Goal: Information Seeking & Learning: Learn about a topic

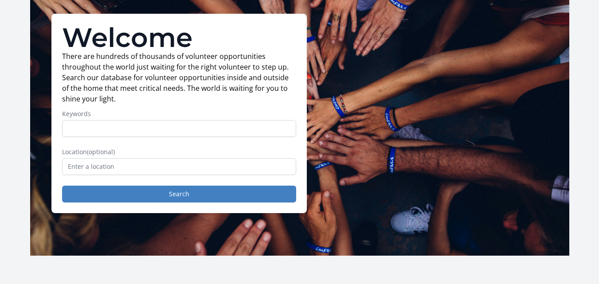
scroll to position [58, 0]
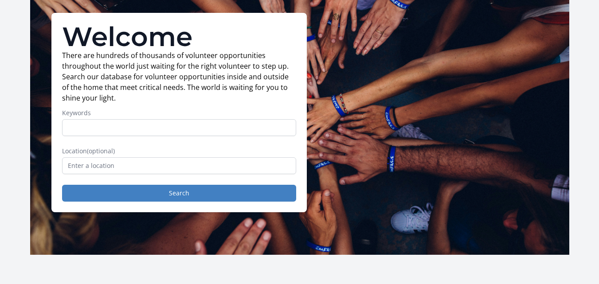
click at [230, 152] on label "Location (optional)" at bounding box center [179, 151] width 234 height 9
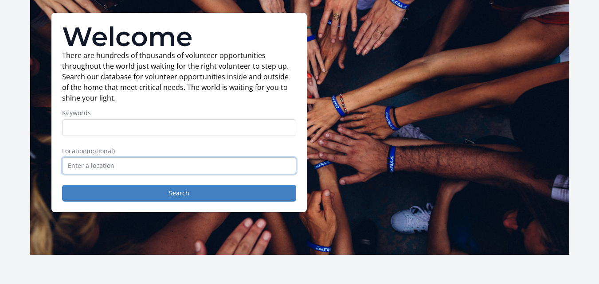
click at [227, 167] on input "text" at bounding box center [179, 165] width 234 height 17
type input "4"
type input "5"
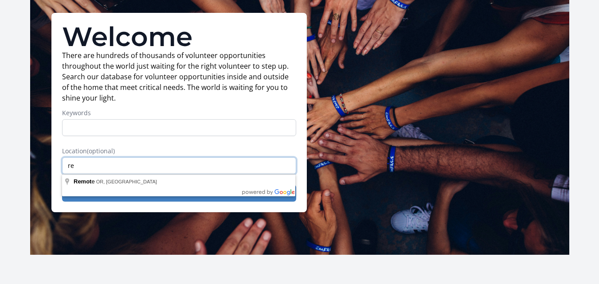
type input "r"
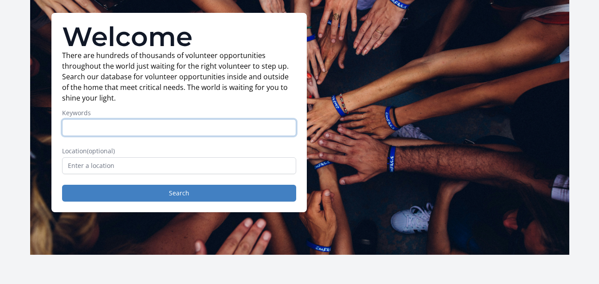
click at [169, 131] on input "Keywords" at bounding box center [179, 127] width 234 height 17
type input "remote"
click at [62, 185] on button "Search" at bounding box center [179, 193] width 234 height 17
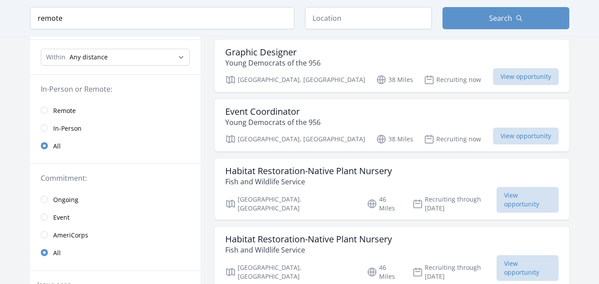
scroll to position [88, 0]
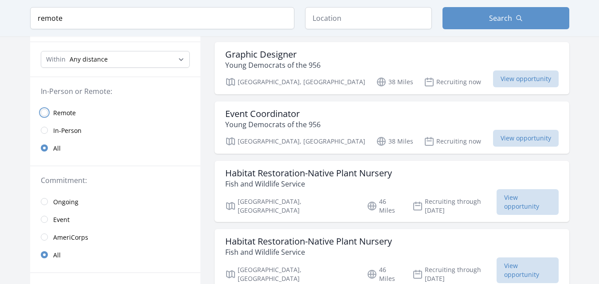
click at [45, 111] on input "radio" at bounding box center [44, 112] width 7 height 7
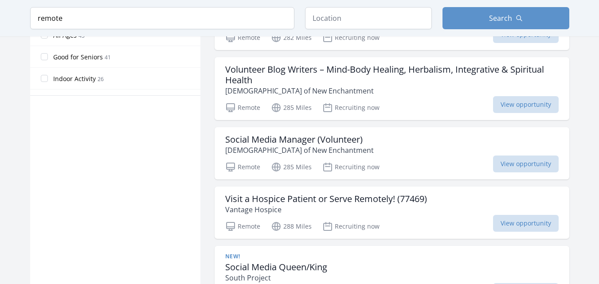
scroll to position [549, 0]
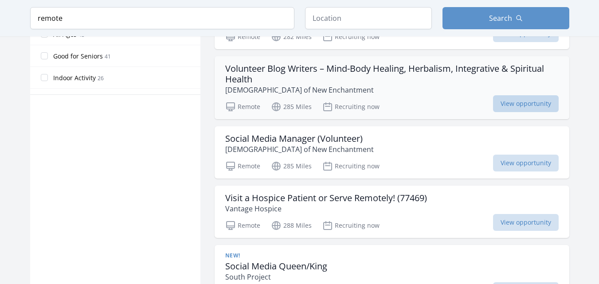
click at [511, 109] on span "View opportunity" at bounding box center [526, 103] width 66 height 17
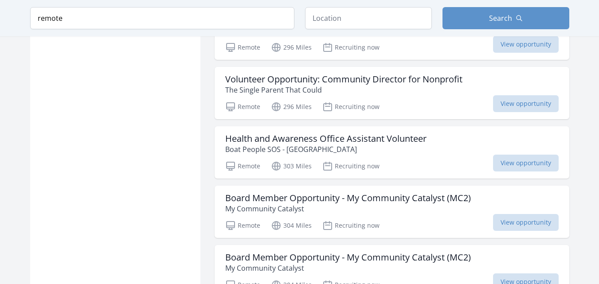
scroll to position [977, 0]
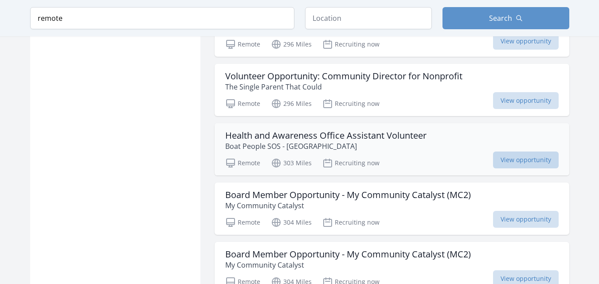
click at [514, 162] on span "View opportunity" at bounding box center [526, 160] width 66 height 17
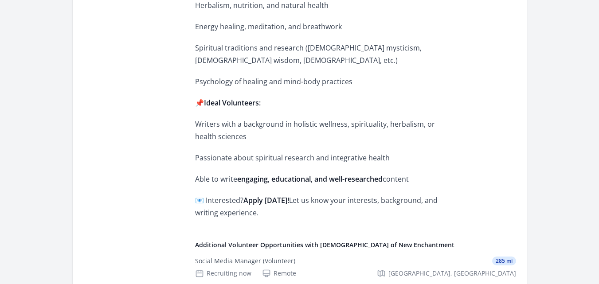
scroll to position [459, 0]
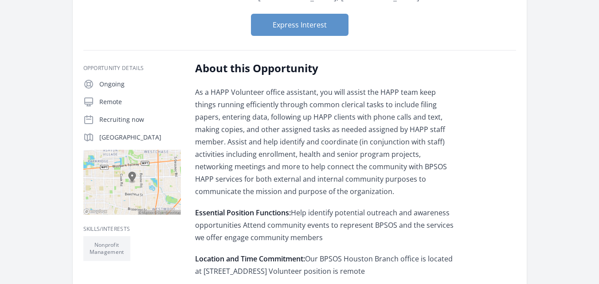
scroll to position [123, 0]
